Goal: Task Accomplishment & Management: Complete application form

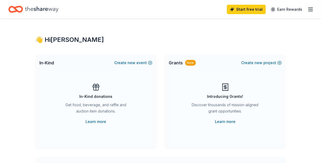
click at [311, 7] on icon "button" at bounding box center [311, 9] width 6 height 6
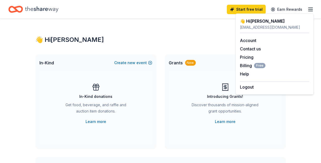
click at [311, 7] on icon "button" at bounding box center [311, 9] width 6 height 6
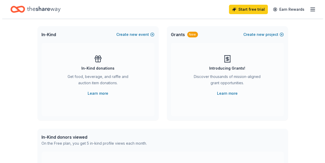
scroll to position [104, 0]
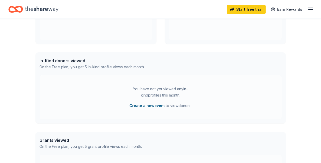
click at [152, 105] on button "Create a new event" at bounding box center [147, 105] width 35 height 6
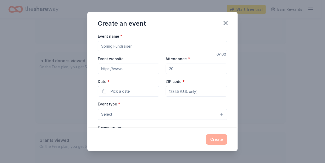
click at [134, 44] on input "Event name *" at bounding box center [162, 46] width 129 height 10
type input "Great Grizzly Dash"
click at [200, 68] on input "Attendance *" at bounding box center [197, 68] width 62 height 10
type input "700"
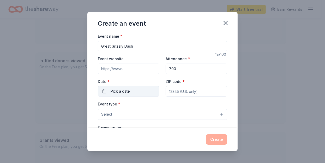
click at [141, 94] on button "Pick a date" at bounding box center [129, 91] width 62 height 10
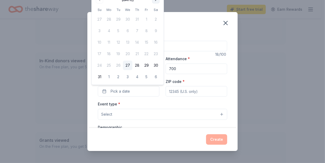
click at [157, 1] on button "Go to next month" at bounding box center [155, -1] width 7 height 7
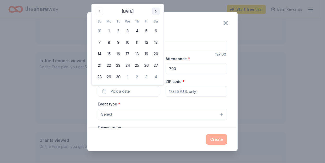
click at [158, 11] on button "Go to next month" at bounding box center [155, 11] width 7 height 7
click at [110, 55] on button "13" at bounding box center [108, 53] width 9 height 9
click at [181, 91] on input "ZIP code *" at bounding box center [197, 91] width 62 height 10
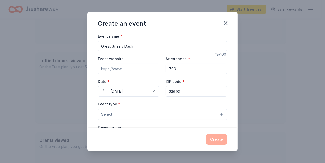
type input "23692"
click at [158, 111] on button "Select" at bounding box center [162, 114] width 129 height 11
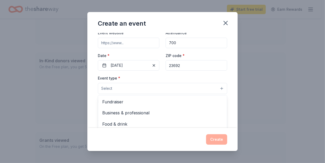
scroll to position [26, 0]
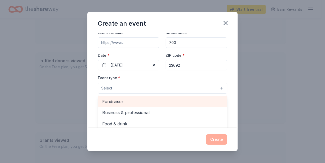
click at [155, 101] on span "Fundraiser" at bounding box center [162, 101] width 121 height 7
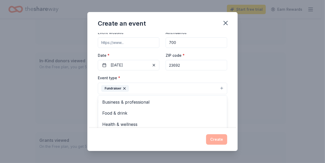
click at [226, 91] on div "Event name * Great Grizzly Dash 18 /100 Event website Attendance * 700 Date * […" at bounding box center [162, 80] width 150 height 95
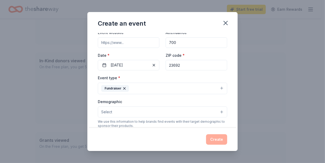
click at [206, 87] on button "Fundraiser" at bounding box center [162, 87] width 129 height 11
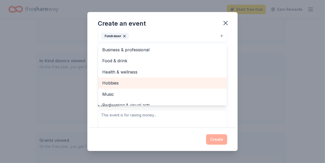
scroll to position [0, 0]
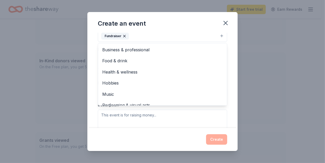
click at [229, 55] on div "Event name * Great Grizzly Dash 18 /100 Event website Attendance * 700 Date * […" at bounding box center [162, 80] width 150 height 95
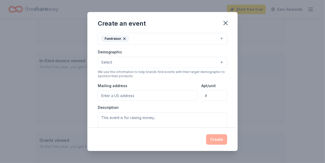
click at [163, 97] on input "Mailing address" at bounding box center [147, 95] width 99 height 10
type input "[STREET_ADDRESS]"
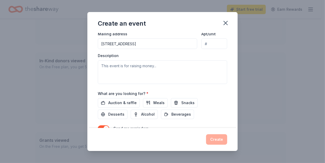
scroll to position [128, 0]
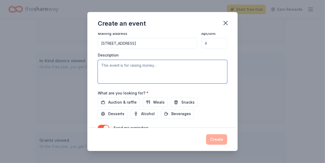
click at [163, 67] on textarea at bounding box center [162, 71] width 129 height 23
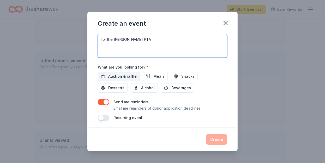
type textarea "for the [PERSON_NAME] PTA"
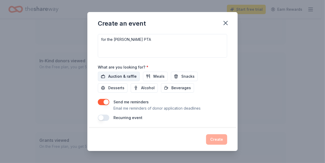
click at [128, 72] on button "Auction & raffle" at bounding box center [119, 76] width 42 height 9
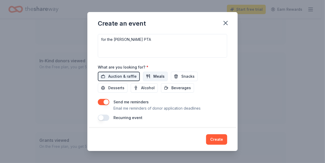
click at [154, 76] on span "Meals" at bounding box center [158, 76] width 11 height 6
click at [106, 101] on button "button" at bounding box center [103, 102] width 11 height 6
click at [182, 75] on span "Snacks" at bounding box center [187, 76] width 13 height 6
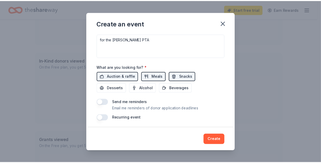
scroll to position [155, 0]
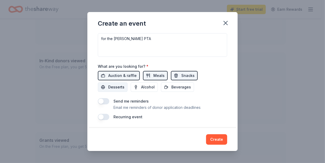
click at [105, 84] on button "Desserts" at bounding box center [113, 86] width 30 height 9
click at [176, 83] on button "Beverages" at bounding box center [177, 86] width 33 height 9
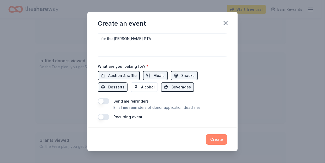
click at [218, 138] on button "Create" at bounding box center [216, 139] width 21 height 10
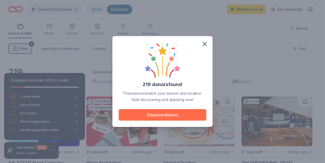
click at [164, 115] on button "Discover donors" at bounding box center [163, 114] width 88 height 11
